Goal: Task Accomplishment & Management: Use online tool/utility

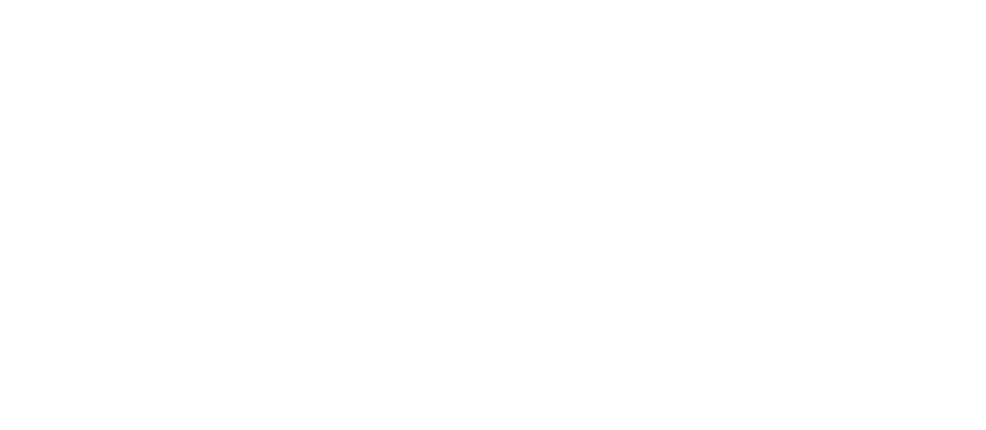
scroll to position [3045, 0]
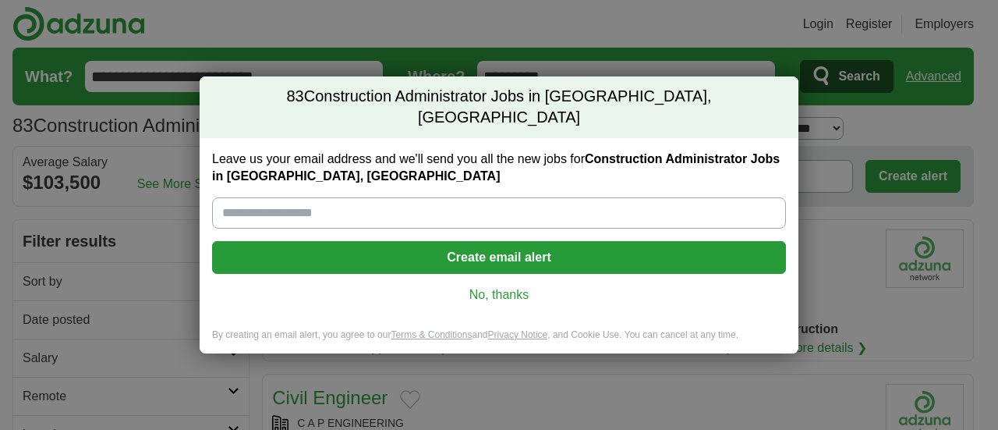
click at [508, 286] on link "No, thanks" at bounding box center [499, 294] width 549 height 17
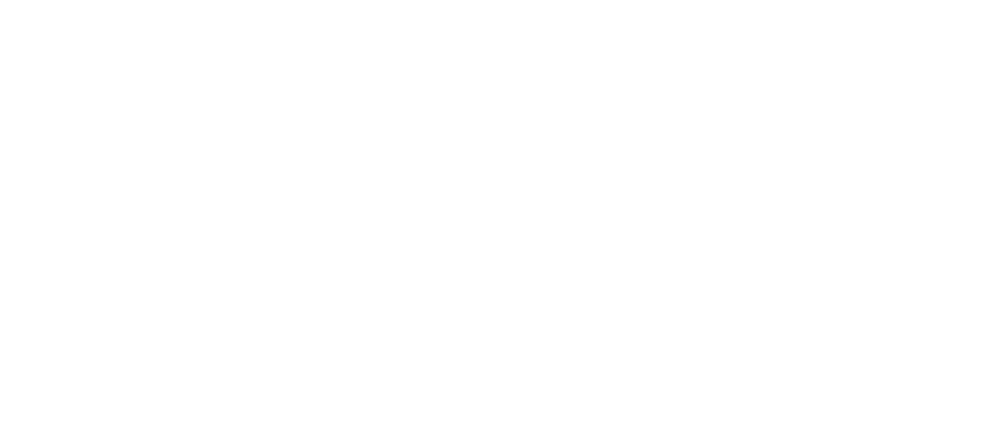
scroll to position [3024, 0]
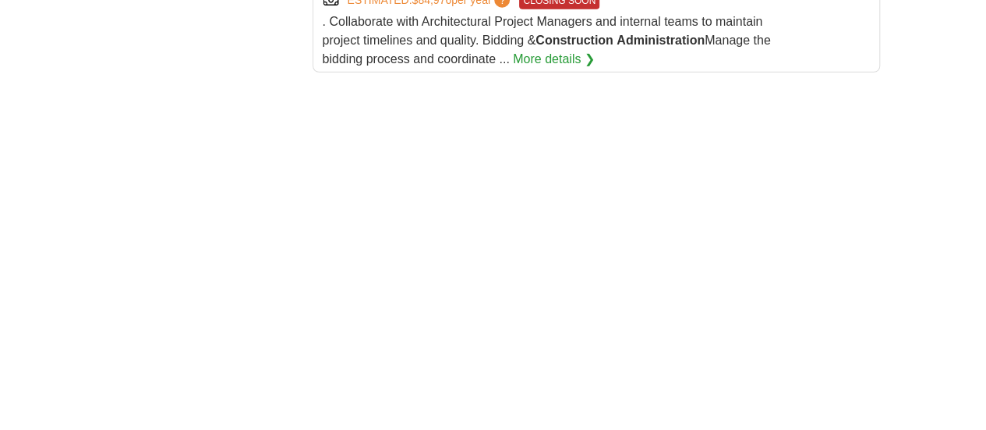
scroll to position [2269, 0]
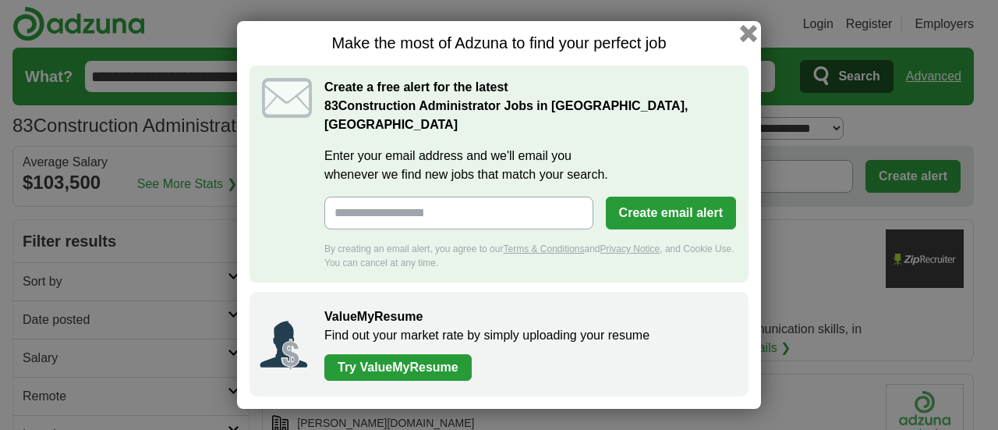
click at [748, 42] on button "button" at bounding box center [748, 33] width 17 height 17
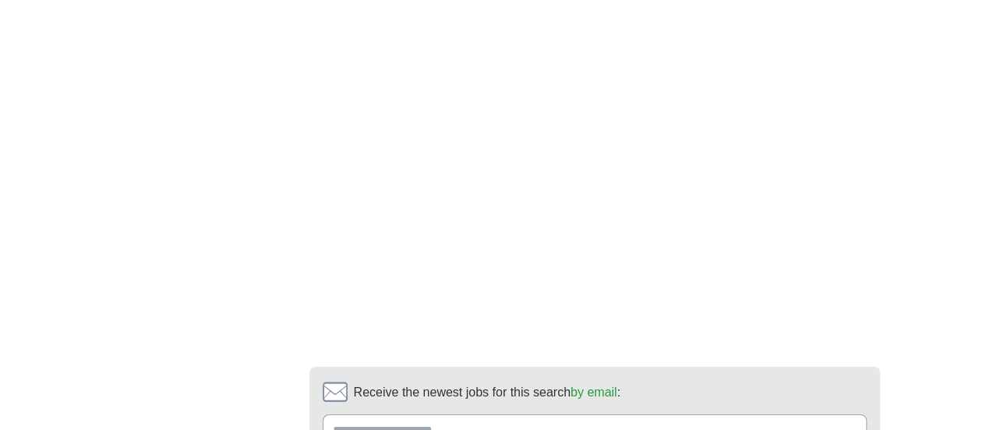
scroll to position [2521, 0]
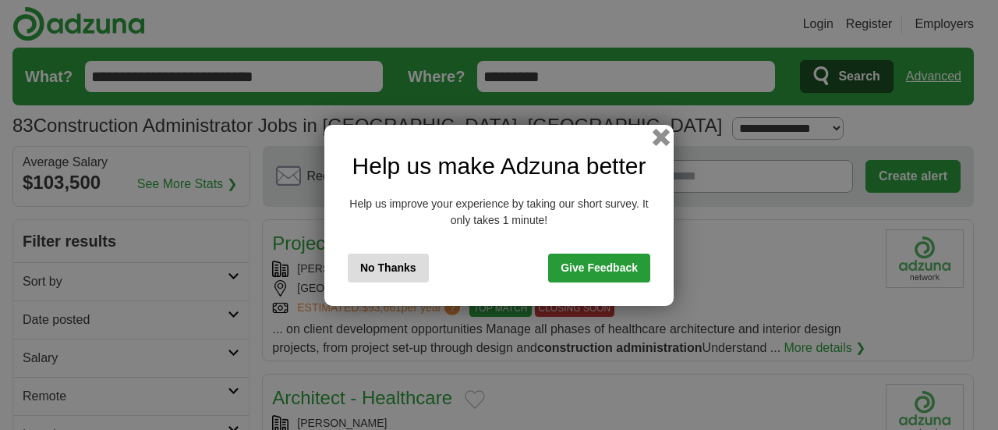
click at [659, 141] on button "button" at bounding box center [660, 136] width 17 height 17
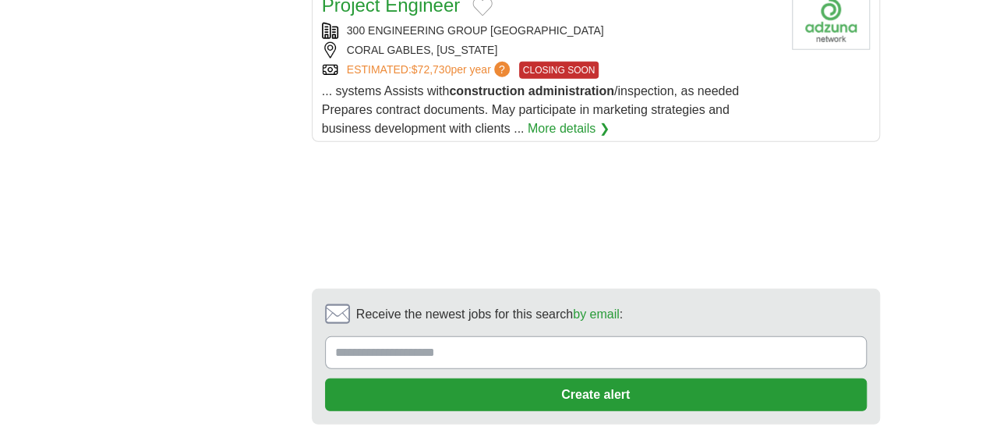
scroll to position [2111, 0]
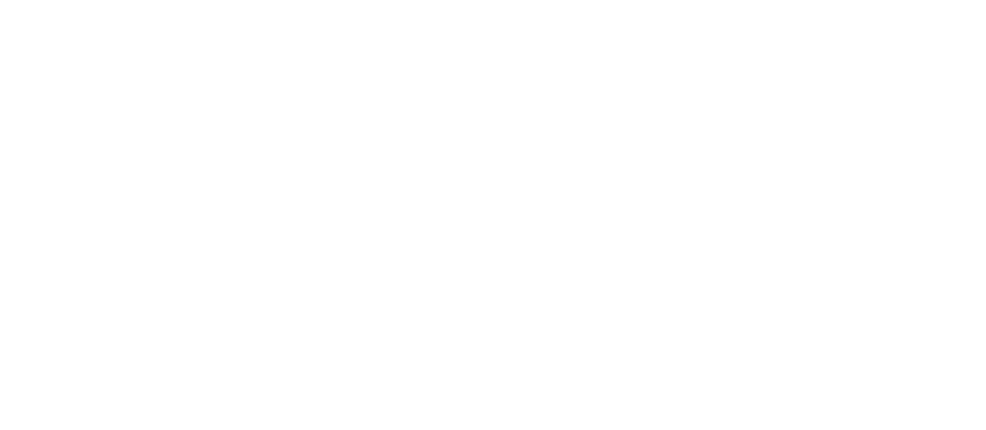
scroll to position [3037, 0]
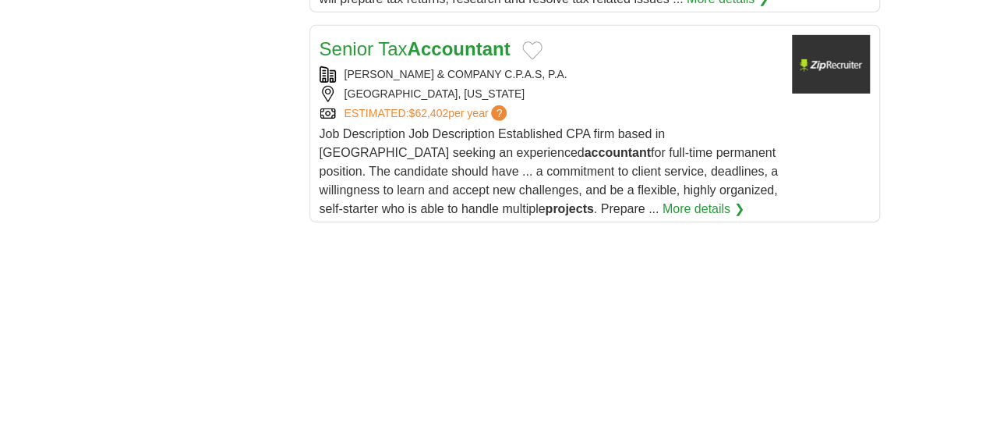
scroll to position [2429, 0]
